Goal: Check status: Check status

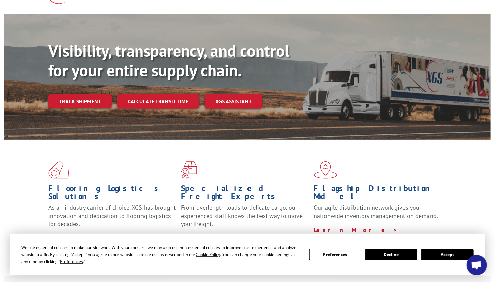
scroll to position [51, 0]
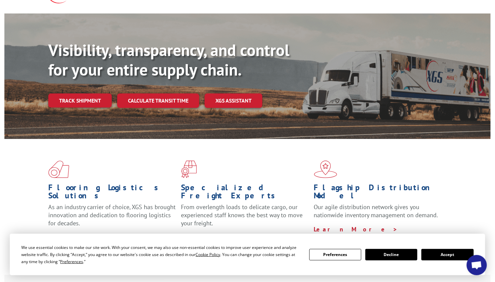
click at [436, 253] on button "Accept" at bounding box center [447, 254] width 52 height 11
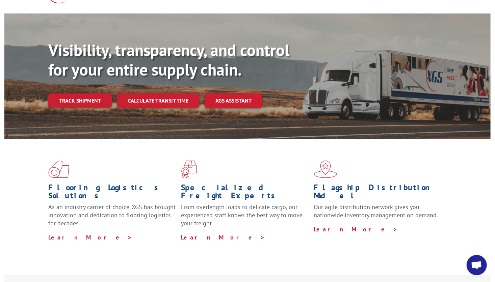
scroll to position [0, 0]
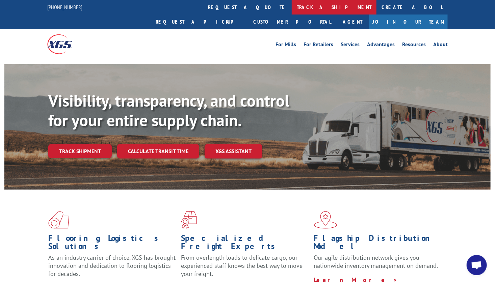
click at [292, 3] on link "track a shipment" at bounding box center [334, 7] width 85 height 15
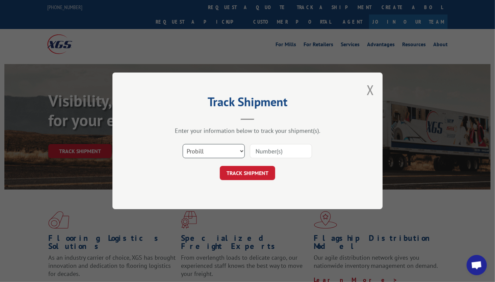
click at [241, 150] on select "Select category... Probill BOL PO" at bounding box center [214, 151] width 62 height 14
select select "bol"
click at [183, 144] on select "Select category... Probill BOL PO" at bounding box center [214, 151] width 62 height 14
click at [274, 152] on input at bounding box center [281, 151] width 62 height 14
type input "7068314"
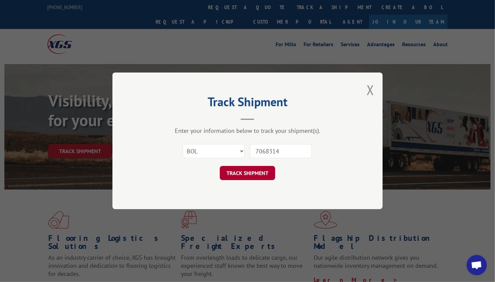
click at [251, 177] on button "TRACK SHIPMENT" at bounding box center [247, 173] width 55 height 14
